Goal: Task Accomplishment & Management: Complete application form

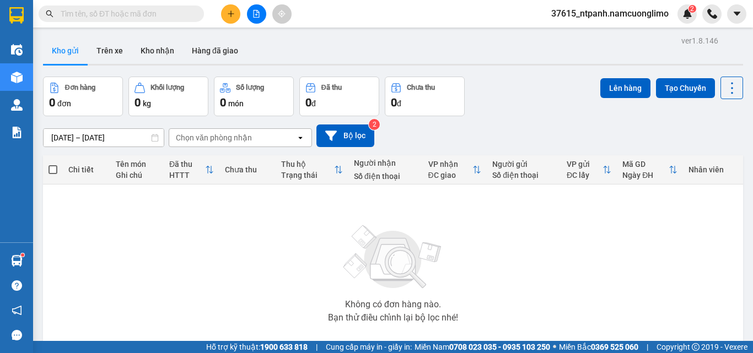
click at [136, 16] on input "text" at bounding box center [126, 14] width 130 height 12
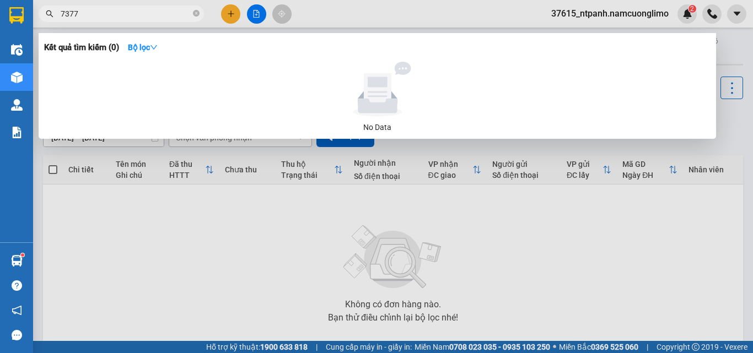
type input "7377"
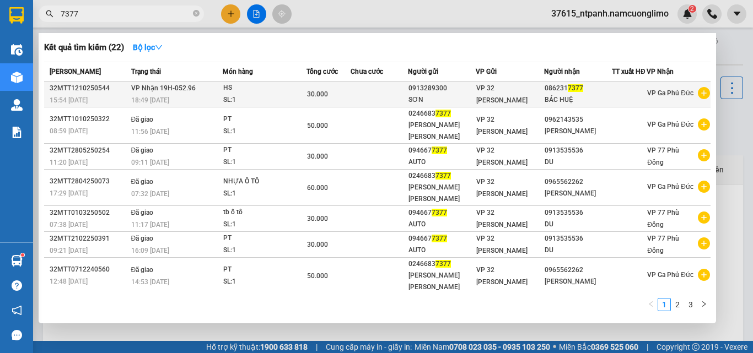
click at [440, 106] on div "SƠN" at bounding box center [441, 100] width 67 height 12
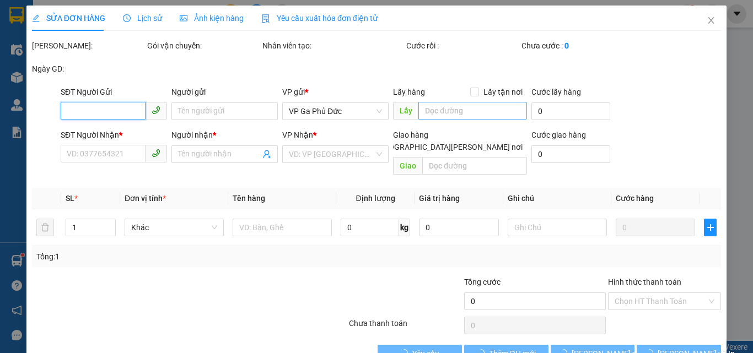
type input "0913289300"
type input "SƠN"
type input "0862317377"
type input "BÁC HUỆ"
type input "30.000"
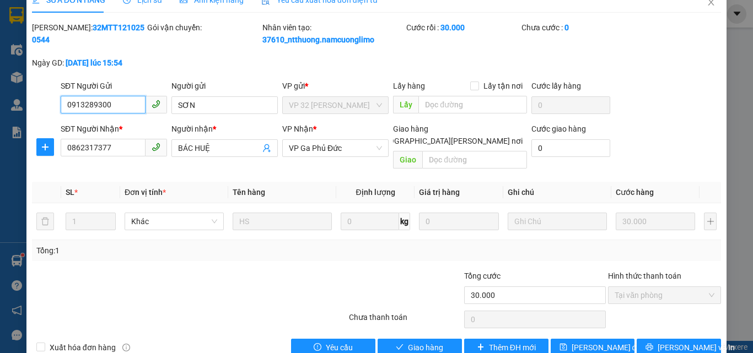
scroll to position [31, 0]
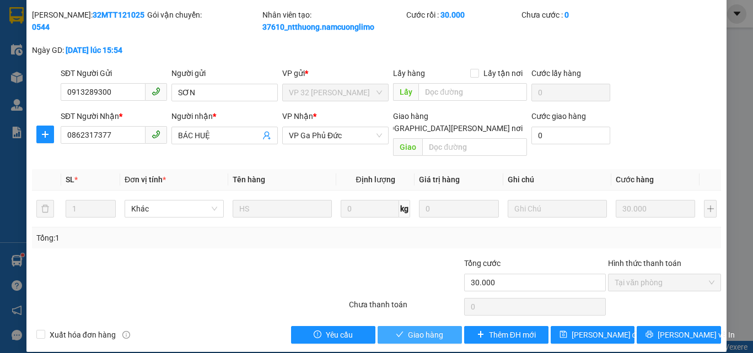
click at [419, 329] on span "Giao hàng" at bounding box center [425, 335] width 35 height 12
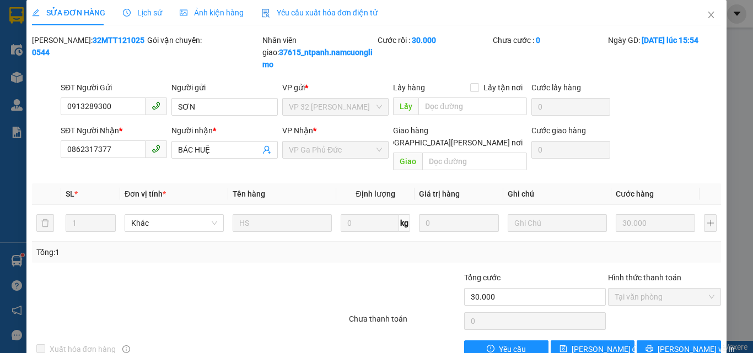
scroll to position [0, 0]
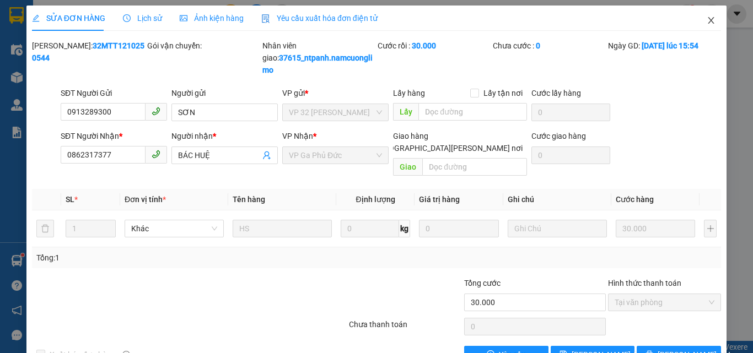
click at [706, 20] on icon "close" at bounding box center [710, 20] width 9 height 9
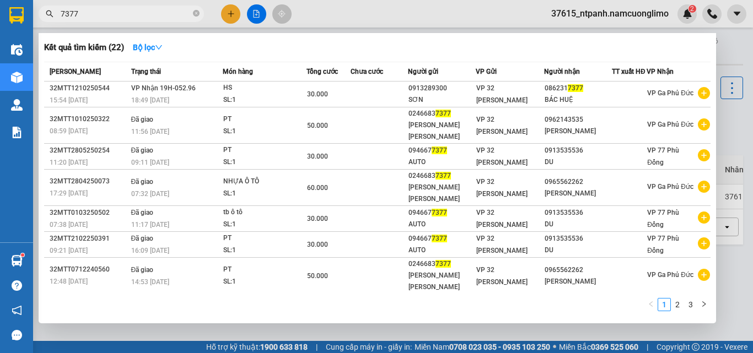
drag, startPoint x: 88, startPoint y: 10, endPoint x: 56, endPoint y: 13, distance: 31.5
click at [56, 13] on span "7377" at bounding box center [121, 14] width 165 height 17
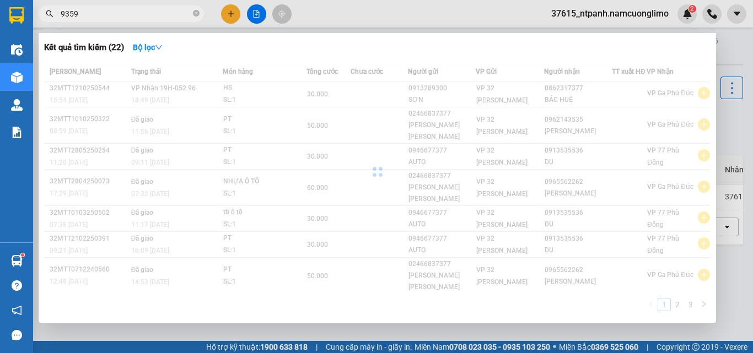
type input "9359"
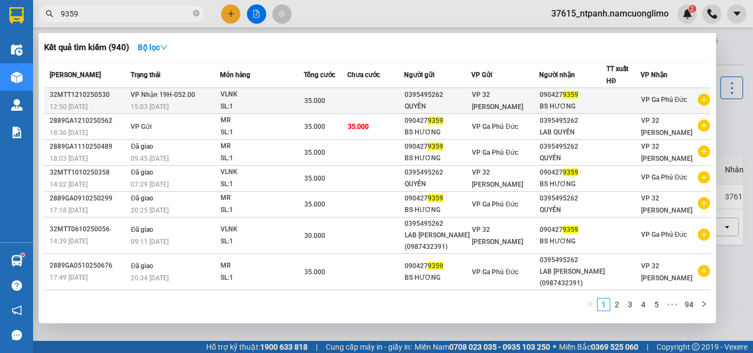
click at [531, 107] on td "VP 32 [PERSON_NAME]" at bounding box center [504, 101] width 67 height 26
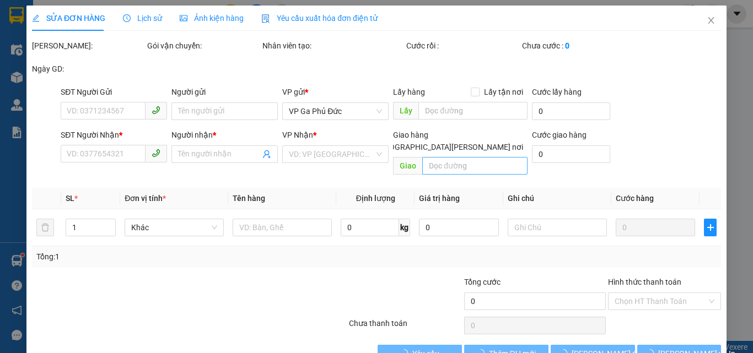
type input "0395495262"
type input "QUYỀN"
type input "0904279359"
type input "BS HƯƠNG"
type input "35.000"
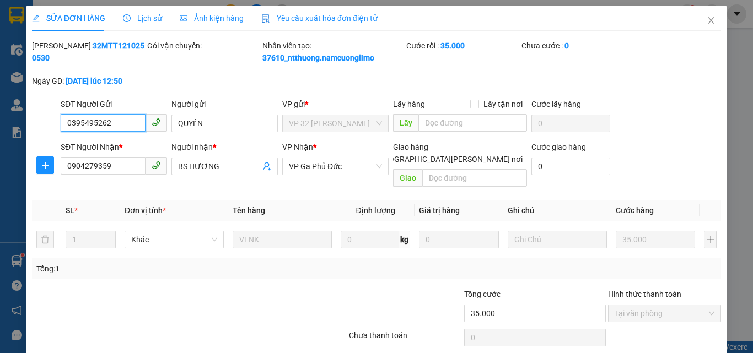
scroll to position [31, 0]
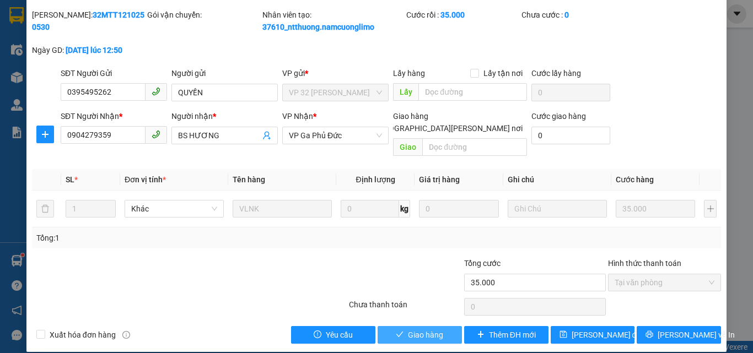
click at [440, 328] on button "Giao hàng" at bounding box center [419, 335] width 84 height 18
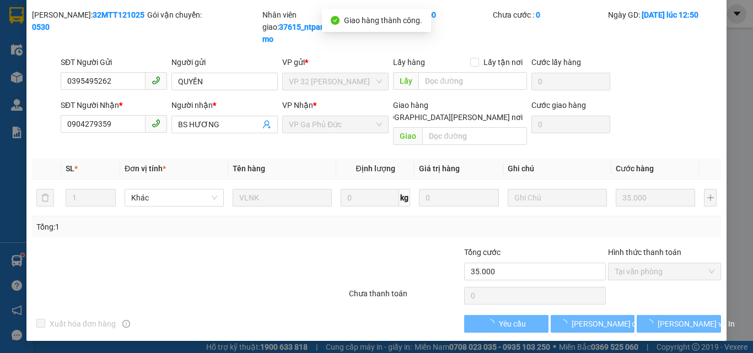
scroll to position [20, 0]
